Goal: Task Accomplishment & Management: Use online tool/utility

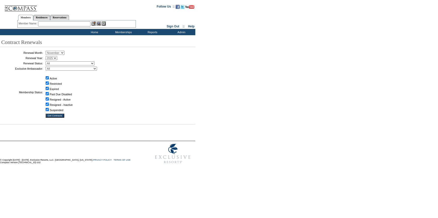
click at [60, 53] on select "January February March April May June July August September October November De…" at bounding box center [55, 53] width 19 height 4
click at [47, 51] on select "January February March April May June July August September October November De…" at bounding box center [55, 53] width 19 height 4
click at [58, 53] on select "January February March April May June July August September October November De…" at bounding box center [55, 53] width 19 height 4
select select "10"
click at [47, 51] on select "January February March April May June July August September October November De…" at bounding box center [55, 53] width 19 height 4
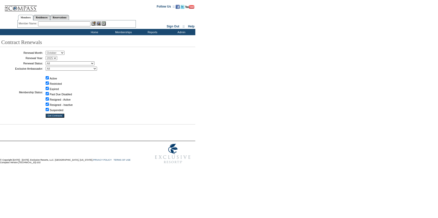
click at [67, 63] on select "All Not Started Pending Approved Election Made Election Changed No Response Man…" at bounding box center [70, 63] width 49 height 4
select select "5"
click at [47, 61] on select "All Not Started Pending Approved Election Made Election Changed No Response Man…" at bounding box center [70, 63] width 49 height 4
click at [58, 116] on input "Get Contracts" at bounding box center [55, 116] width 19 height 4
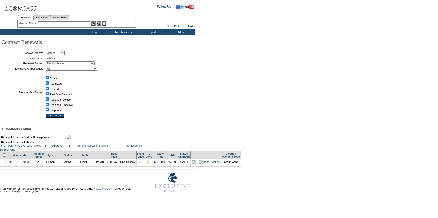
click at [6, 157] on input "checkbox" at bounding box center [4, 155] width 3 height 3
checkbox input "true"
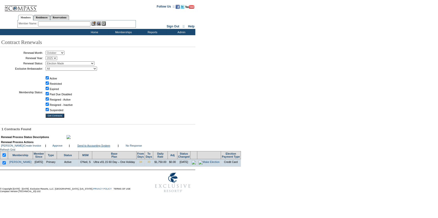
click at [91, 147] on link "Send to Accounting System" at bounding box center [93, 145] width 33 height 3
